Goal: Information Seeking & Learning: Check status

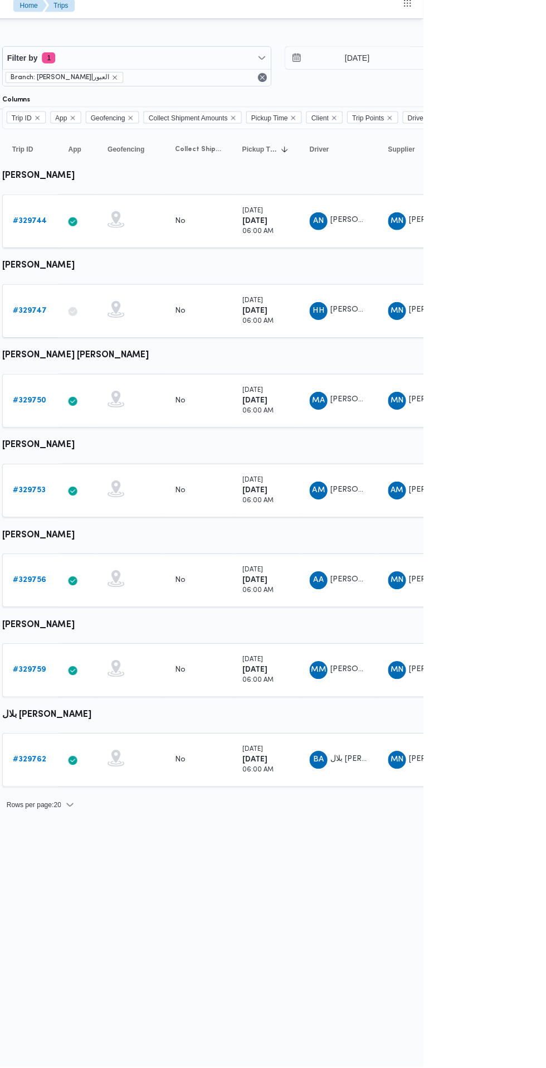
scroll to position [0, 18]
click at [497, 65] on input "[DATE]" at bounding box center [472, 65] width 127 height 22
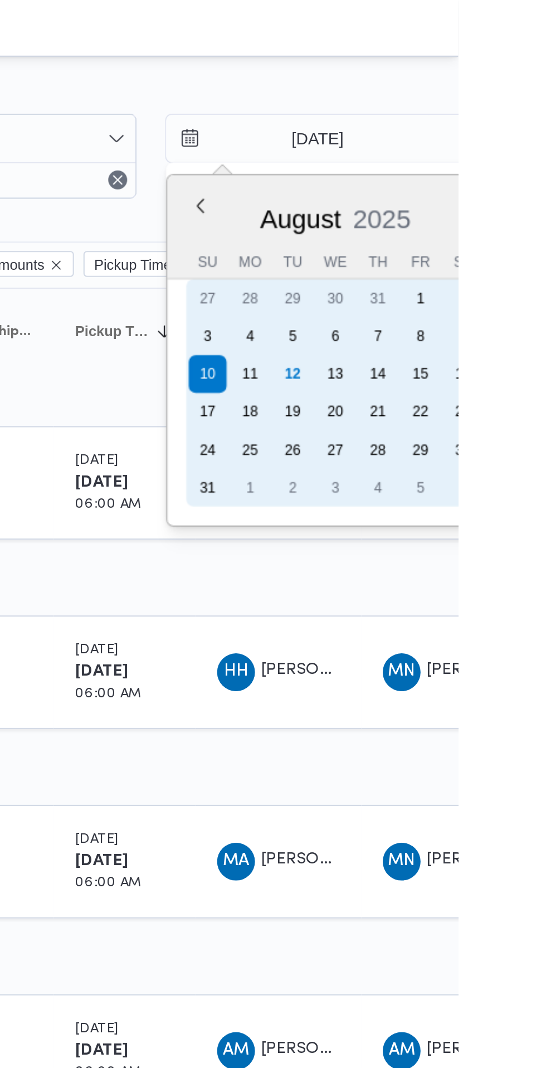
click at [465, 177] on div "12" at bounding box center [468, 176] width 18 height 18
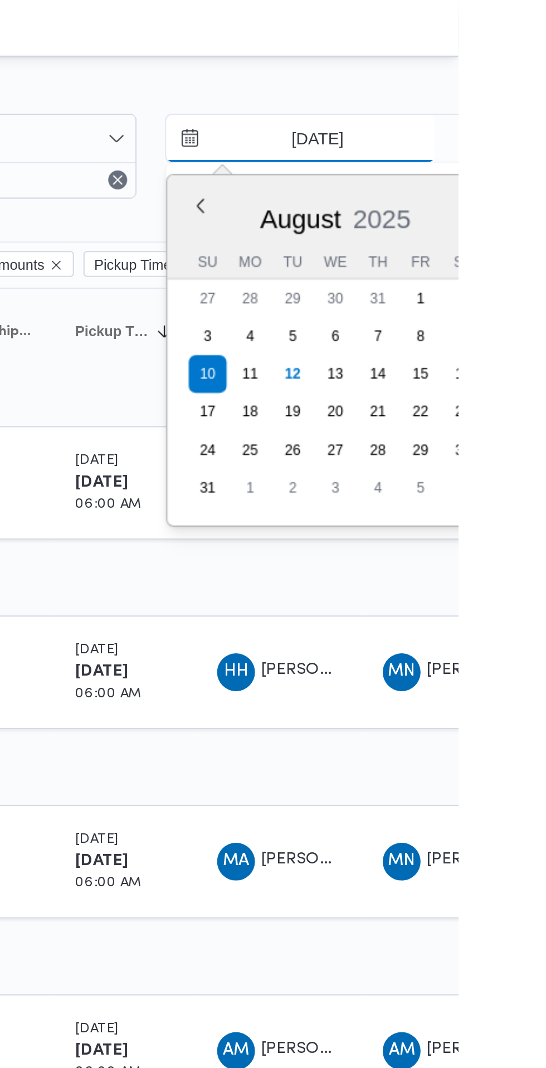
type input "[DATE]"
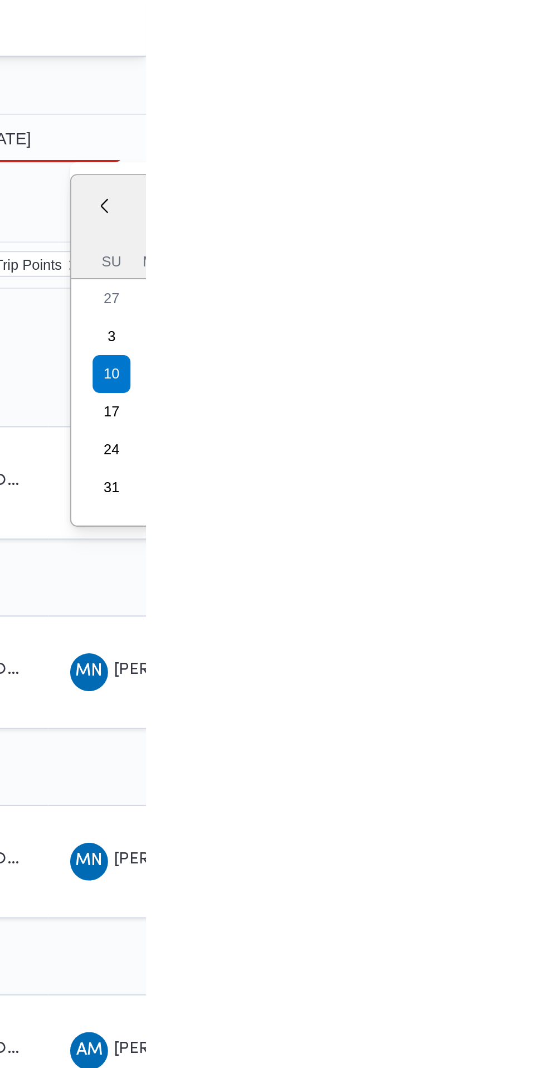
type input "[DATE]"
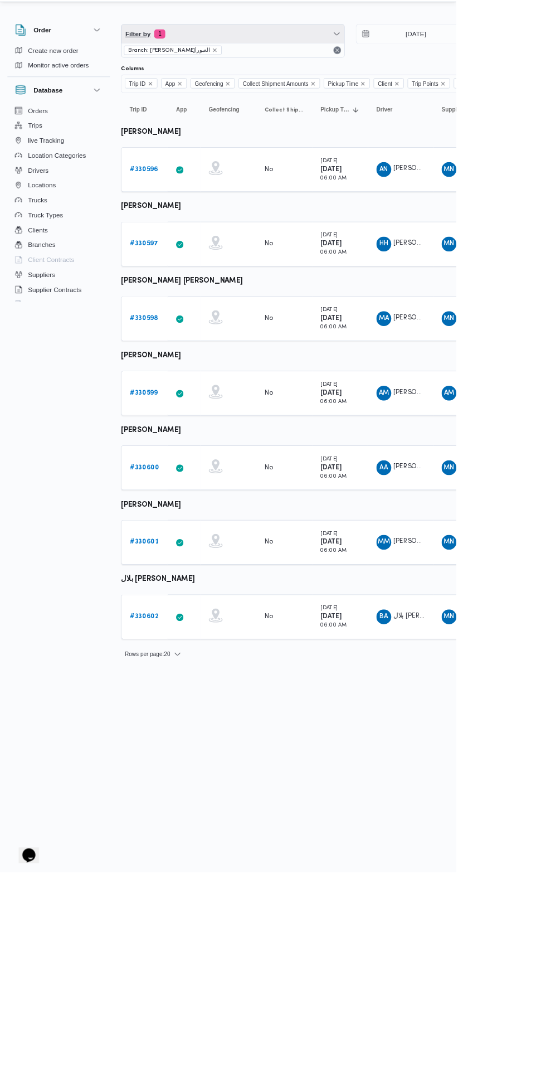
click at [294, 65] on span "Filter by 1" at bounding box center [278, 65] width 266 height 22
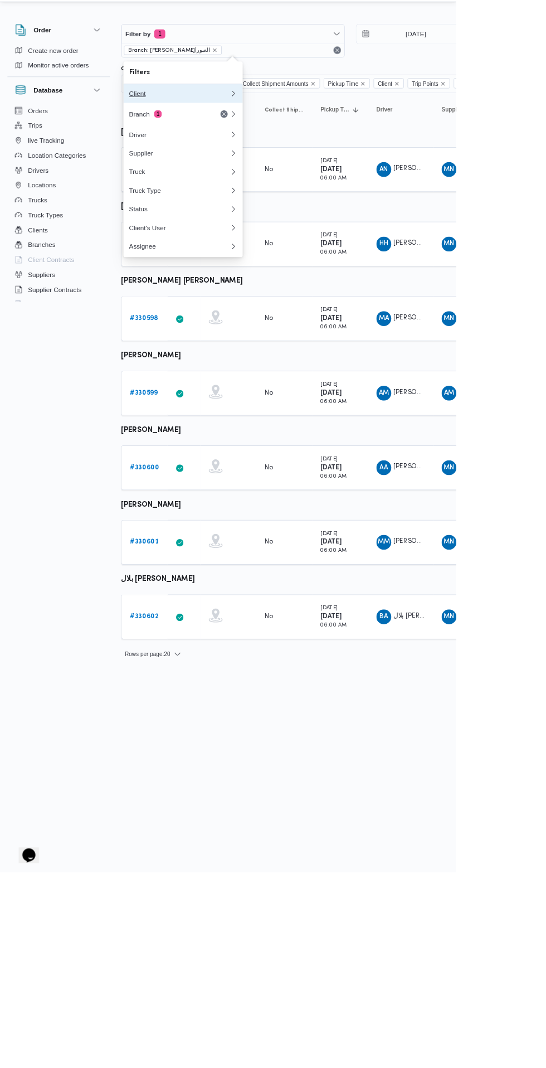
click at [239, 137] on div "Client" at bounding box center [214, 136] width 120 height 9
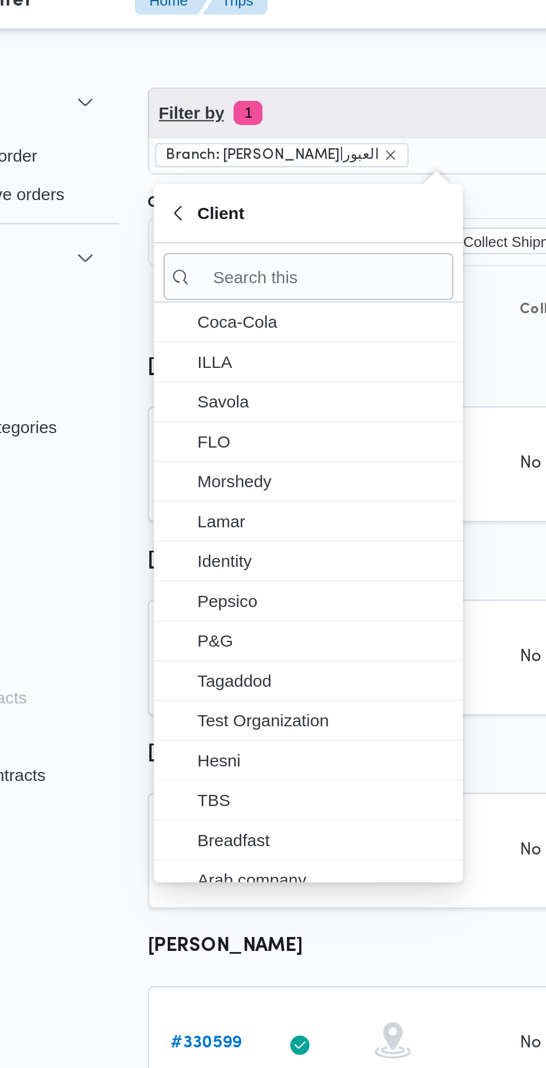
click at [251, 74] on span "Filter by 1" at bounding box center [278, 65] width 266 height 22
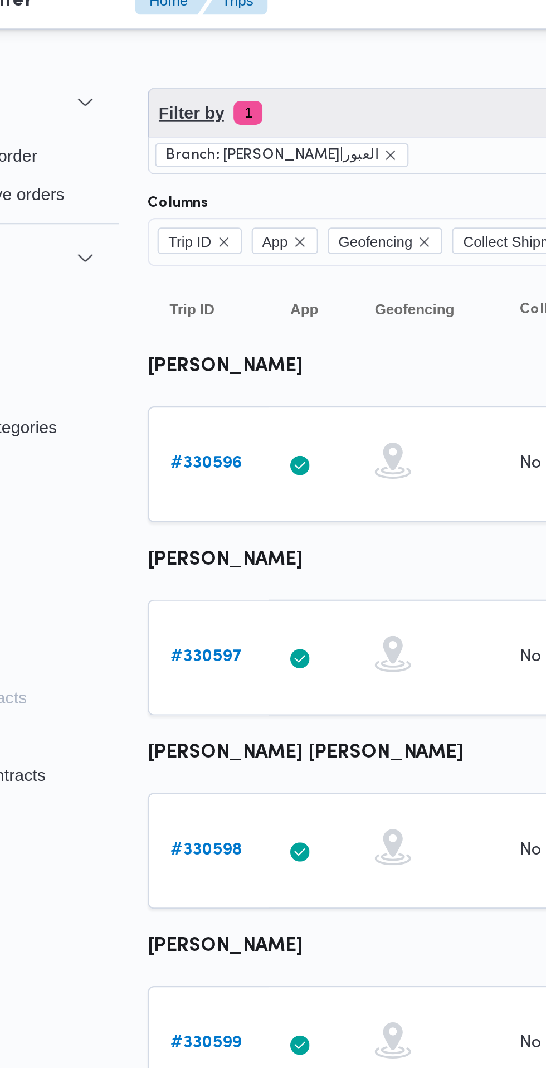
click at [254, 54] on span "Filter by 1" at bounding box center [278, 65] width 266 height 22
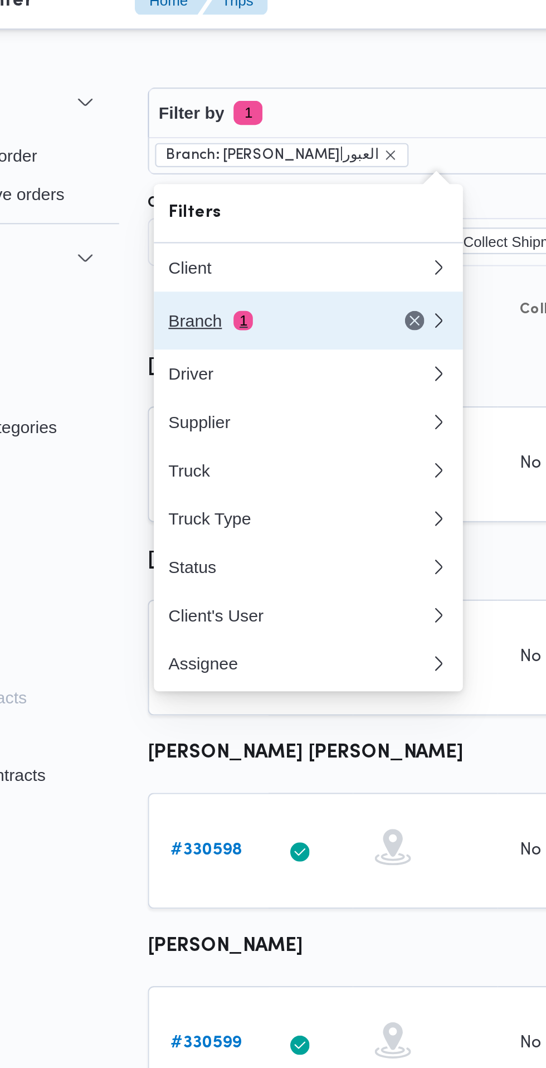
click at [226, 161] on div "Branch 1" at bounding box center [201, 161] width 94 height 9
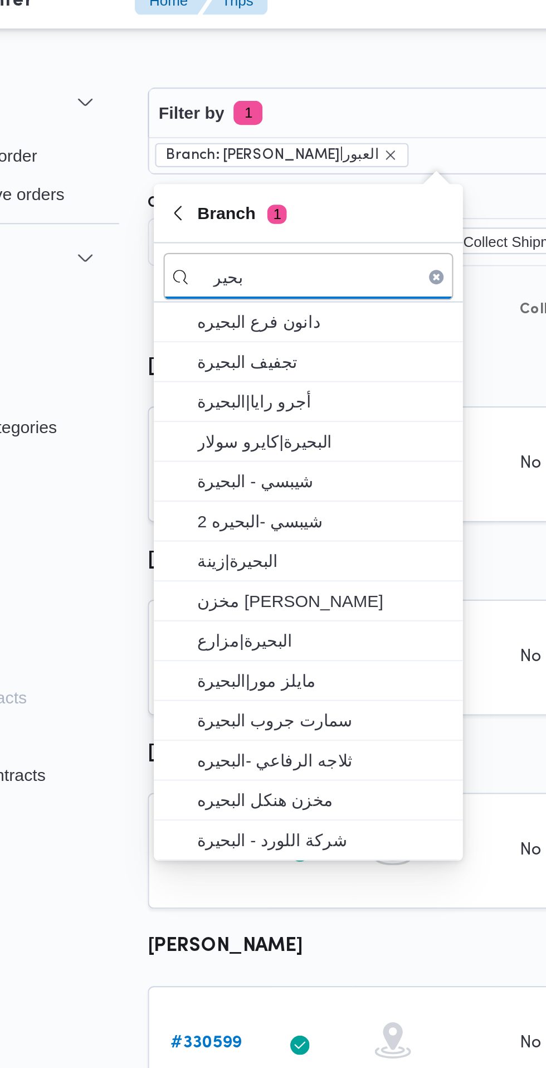
type input "بحير"
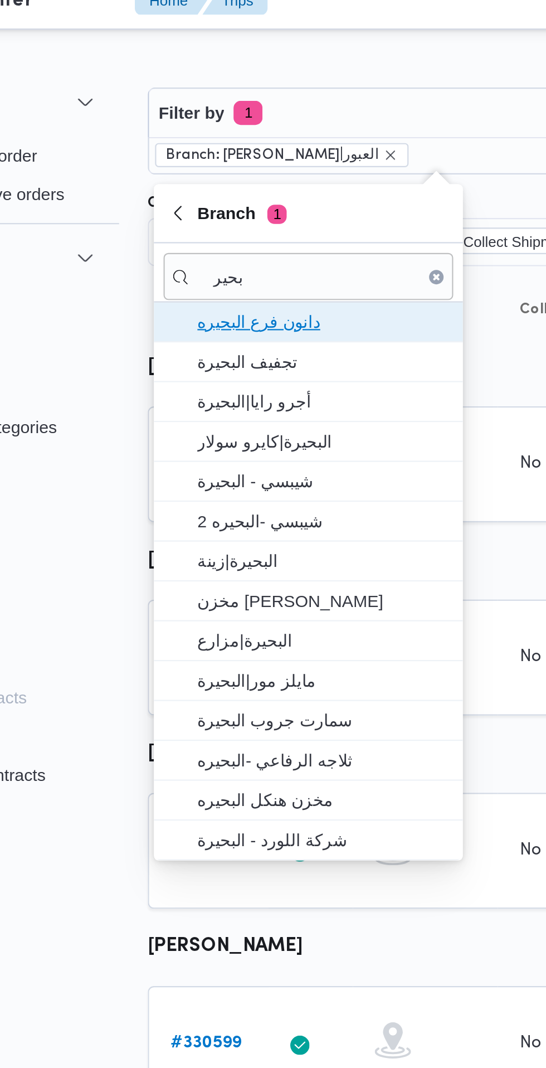
click at [222, 164] on span "دانون فرع البحيره" at bounding box center [226, 161] width 116 height 13
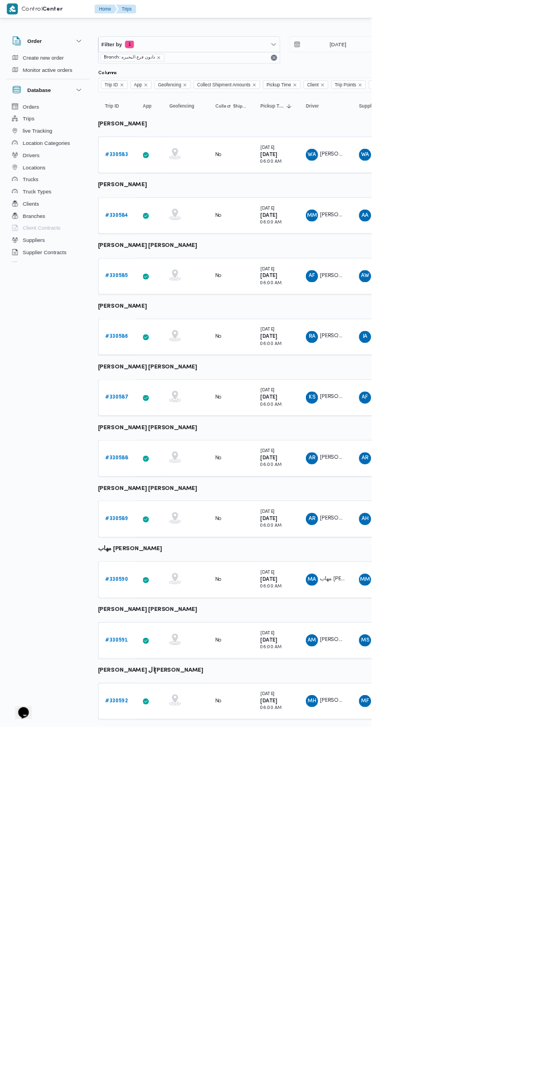
scroll to position [0, 4]
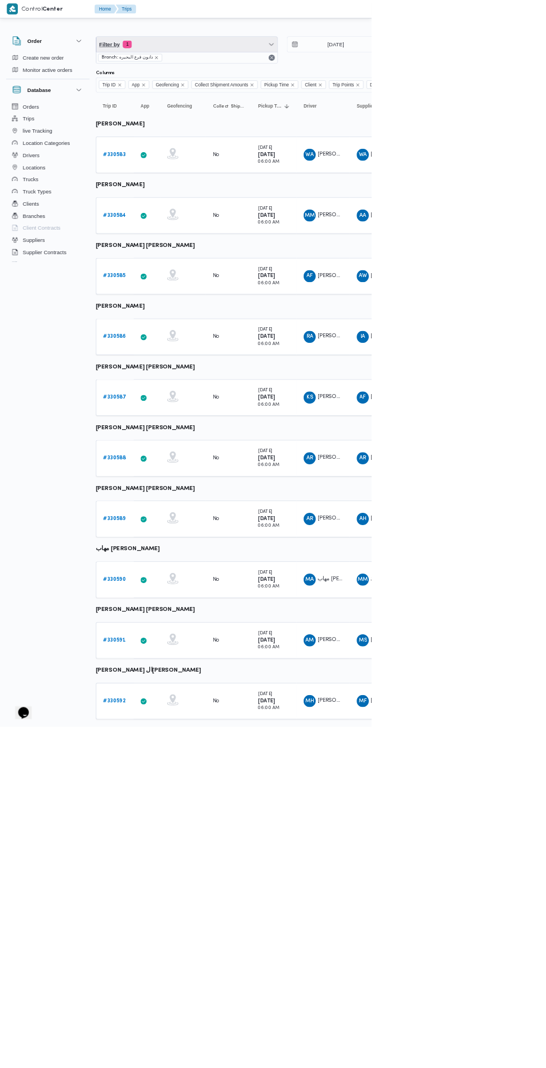
click at [310, 69] on span "Filter by 1" at bounding box center [274, 65] width 266 height 22
click at [342, 55] on span "Filter by 1" at bounding box center [274, 65] width 266 height 22
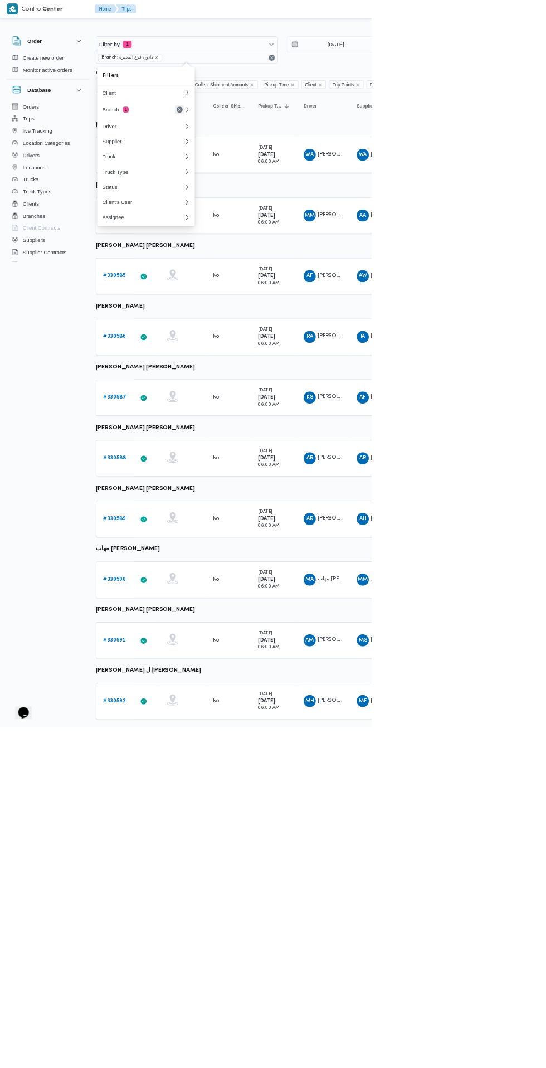
click at [263, 156] on button "Remove" at bounding box center [263, 160] width 13 height 13
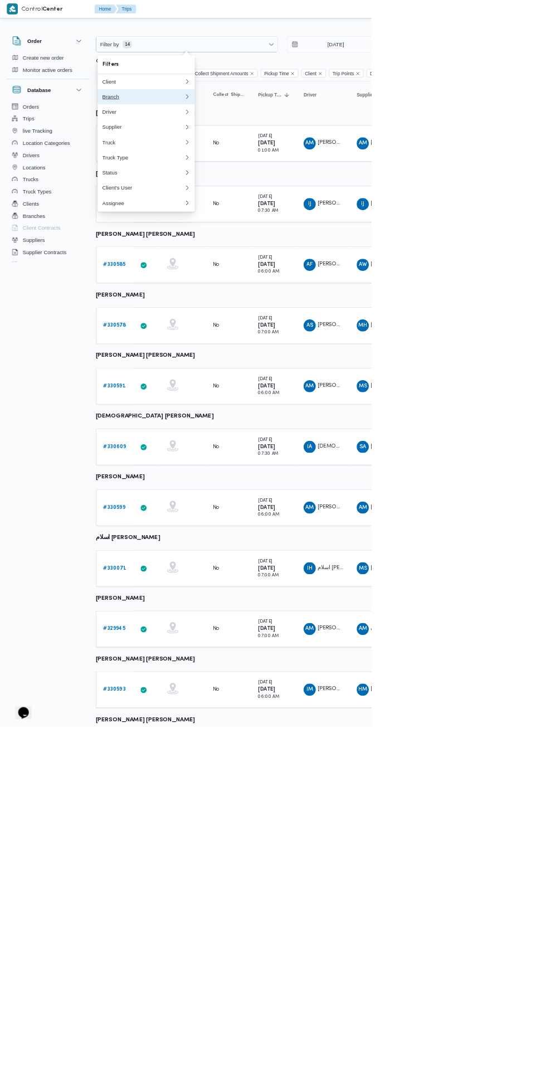
click at [226, 140] on div "Branch" at bounding box center [208, 142] width 116 height 9
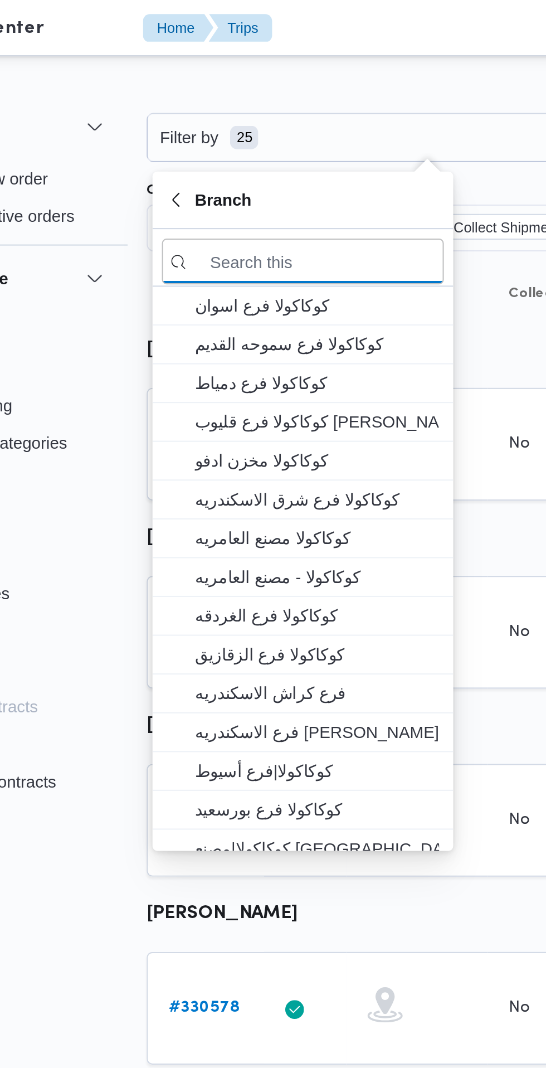
scroll to position [0, 4]
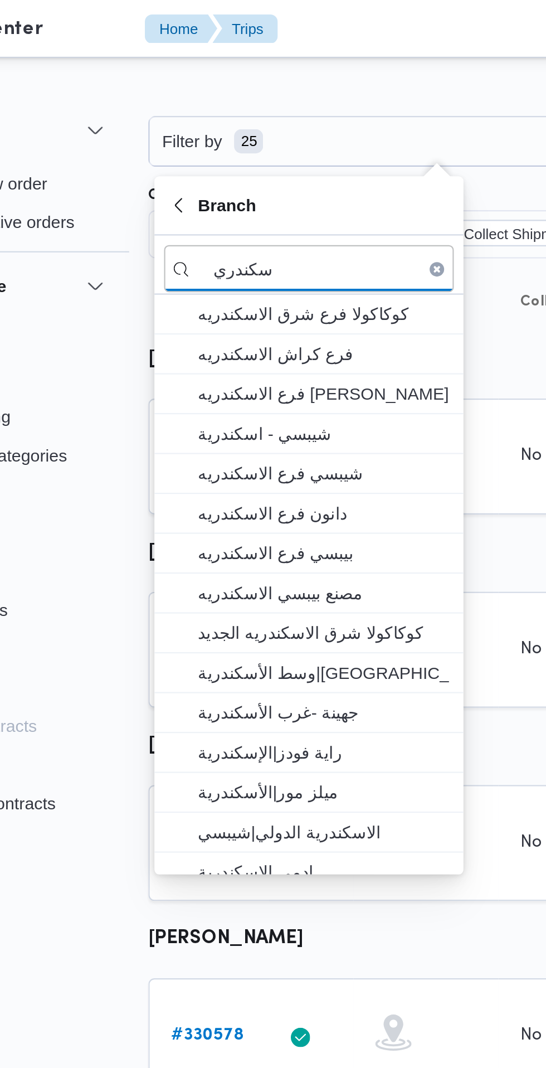
type input "سكندري"
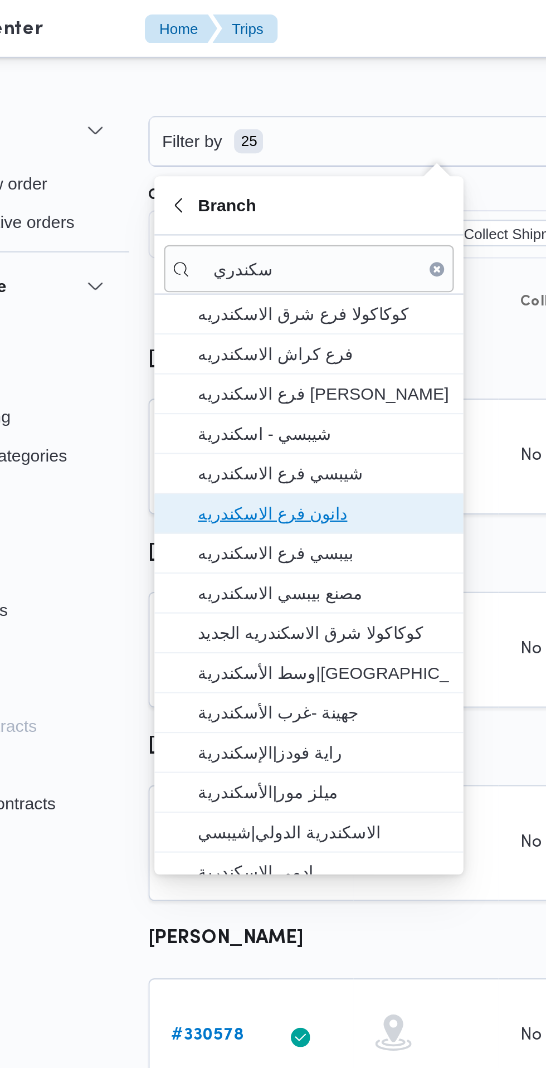
click at [245, 237] on span "دانون فرع الاسكندريه" at bounding box center [221, 236] width 116 height 13
